Goal: Task Accomplishment & Management: Manage account settings

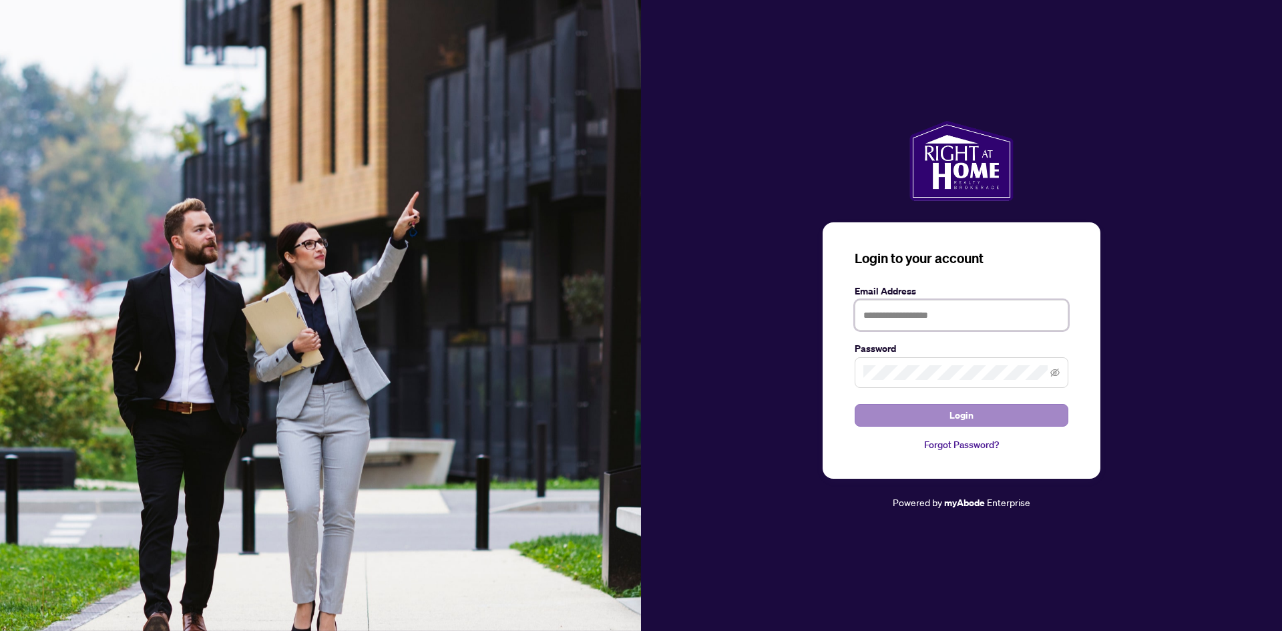
type input "**********"
click at [938, 413] on button "Login" at bounding box center [961, 415] width 214 height 23
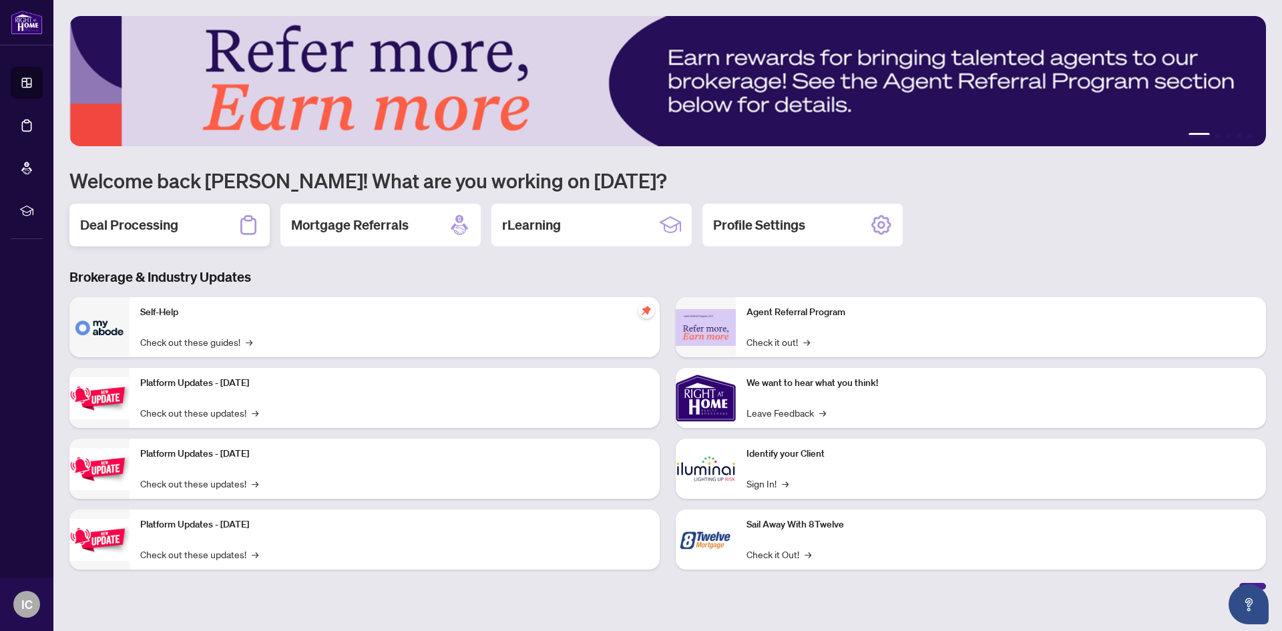
click at [134, 219] on h2 "Deal Processing" at bounding box center [129, 225] width 98 height 19
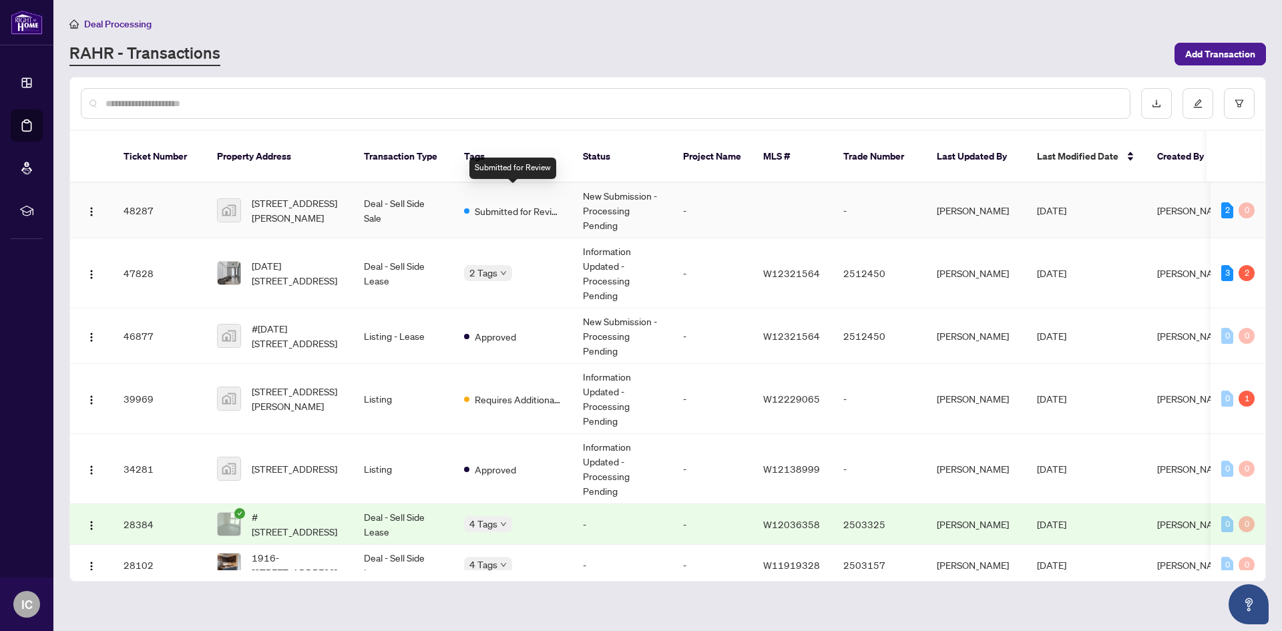
click at [509, 204] on span "Submitted for Review" at bounding box center [518, 211] width 87 height 15
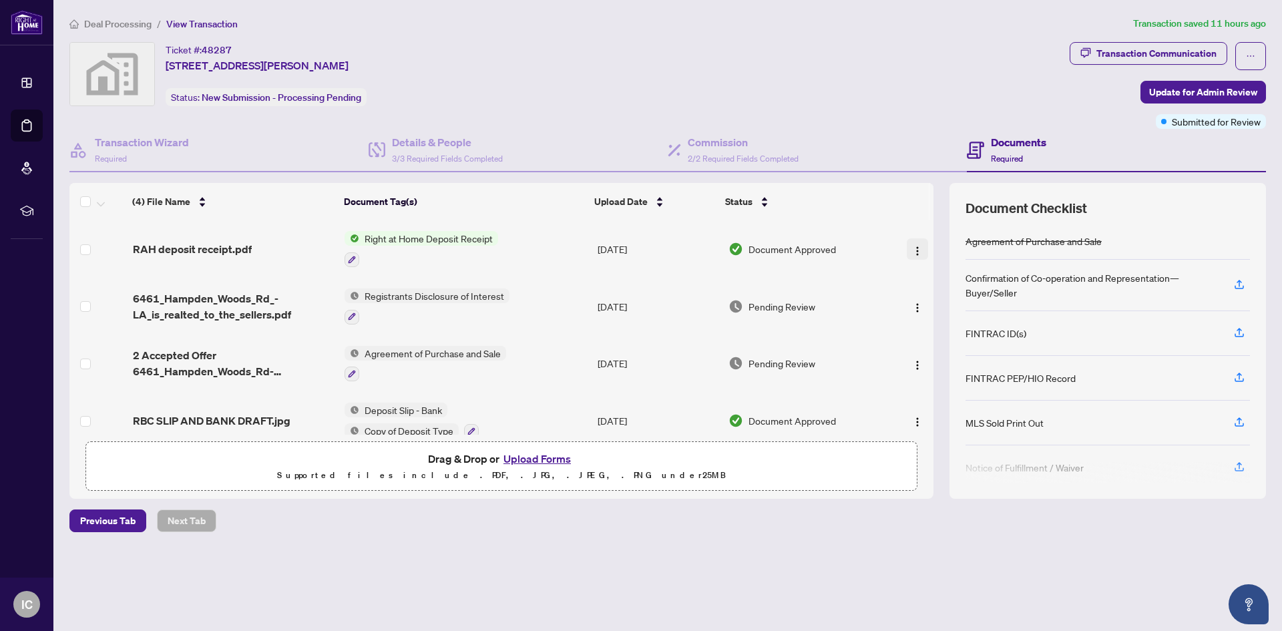
click at [913, 250] on img "button" at bounding box center [917, 251] width 11 height 11
click at [473, 242] on span "Right at Home Deposit Receipt" at bounding box center [428, 238] width 139 height 15
click at [916, 250] on img "button" at bounding box center [917, 251] width 11 height 11
click at [918, 320] on span "Download" at bounding box center [977, 317] width 128 height 15
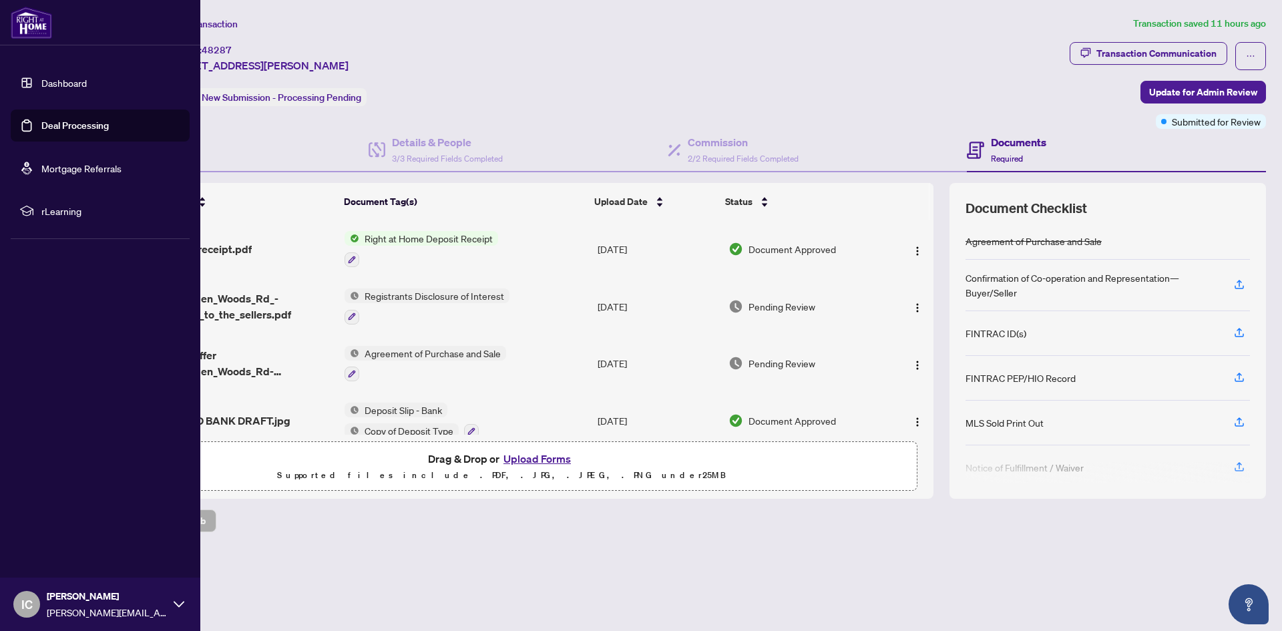
click at [63, 589] on span "[PERSON_NAME]" at bounding box center [107, 596] width 120 height 15
click at [53, 527] on span "Logout" at bounding box center [54, 524] width 30 height 21
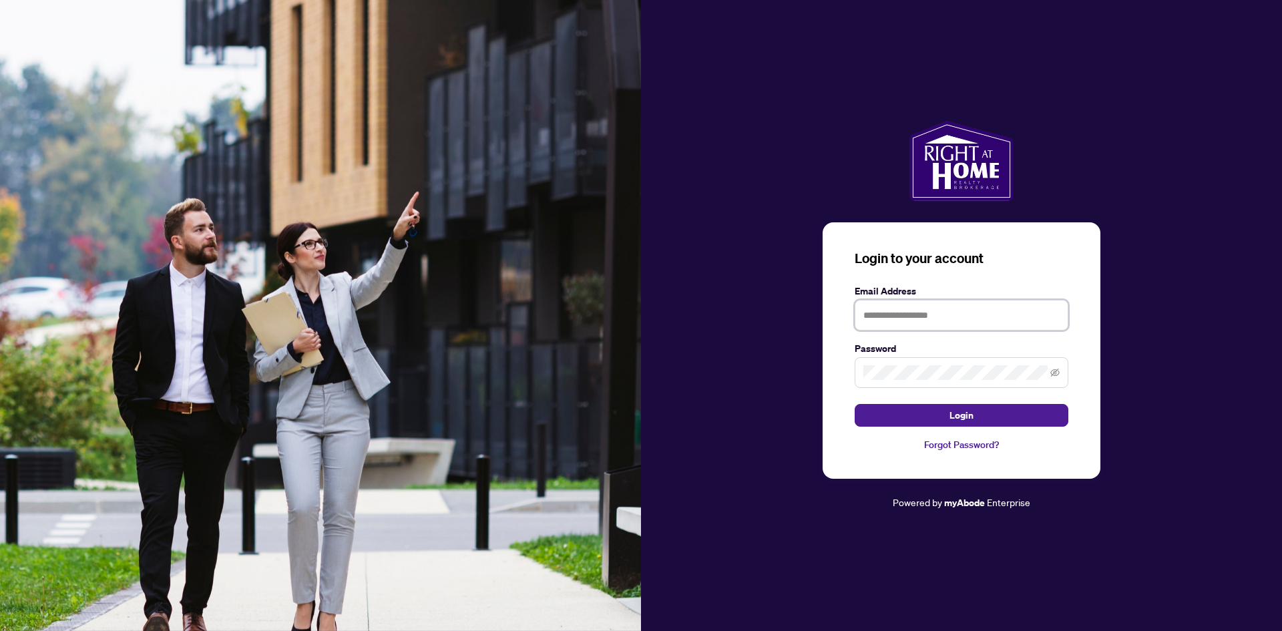
type input "**********"
